Goal: Entertainment & Leisure: Browse casually

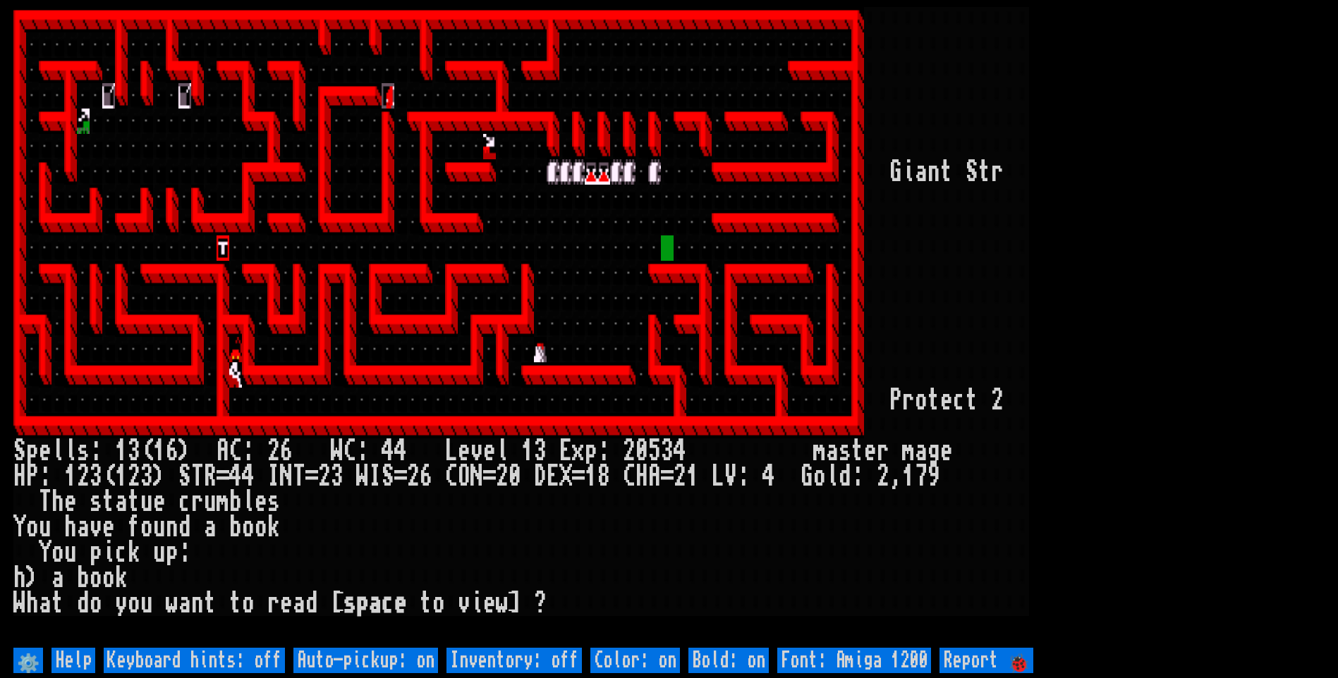
click at [362, 667] on off "Auto-pickup: on" at bounding box center [365, 660] width 145 height 25
click at [372, 650] on off "Auto-pickup: on" at bounding box center [365, 660] width 145 height 25
type off "Auto-pickup: off"
